Goal: Task Accomplishment & Management: Use online tool/utility

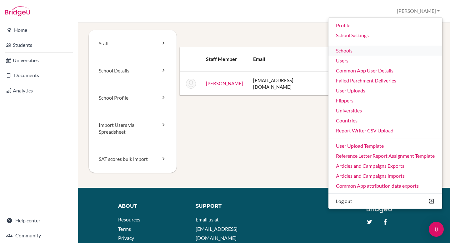
click at [400, 49] on link "Schools" at bounding box center [386, 51] width 114 height 10
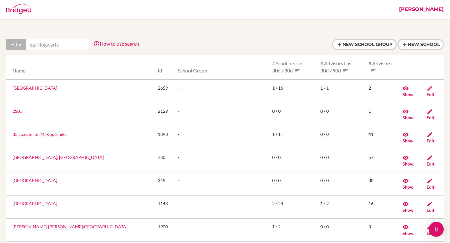
click at [41, 42] on input "text" at bounding box center [58, 44] width 64 height 11
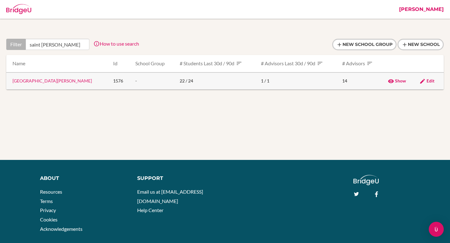
type input "saint [PERSON_NAME]"
click at [33, 81] on link "[GEOGRAPHIC_DATA][PERSON_NAME]" at bounding box center [52, 80] width 79 height 5
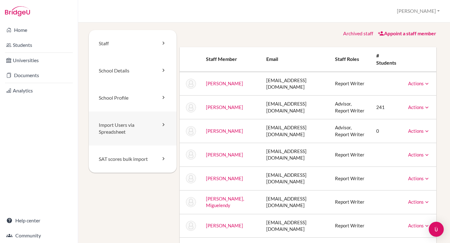
click at [120, 130] on link "Import Users via Spreadsheet" at bounding box center [133, 129] width 88 height 34
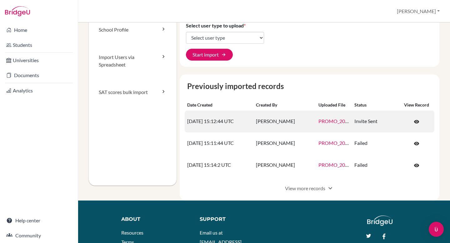
scroll to position [72, 0]
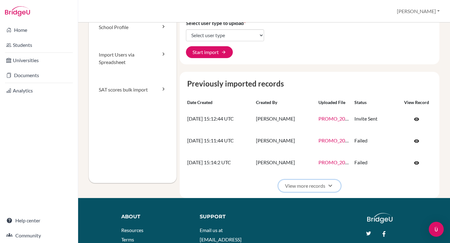
click at [309, 189] on button "View more records expand_more" at bounding box center [310, 186] width 62 height 12
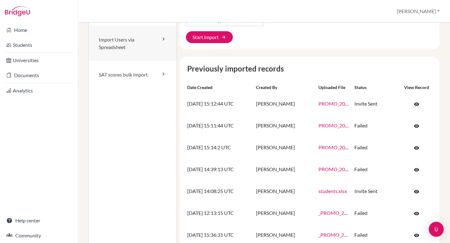
scroll to position [89, 0]
